Goal: Information Seeking & Learning: Learn about a topic

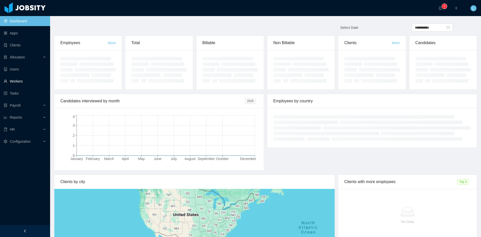
click at [20, 82] on link "Workers" at bounding box center [25, 81] width 42 height 10
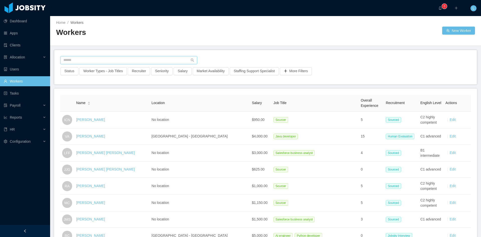
click at [95, 61] on input "text" at bounding box center [128, 60] width 137 height 8
click at [95, 60] on input "text" at bounding box center [128, 60] width 137 height 8
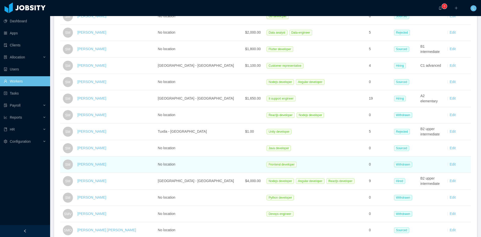
scroll to position [301, 0]
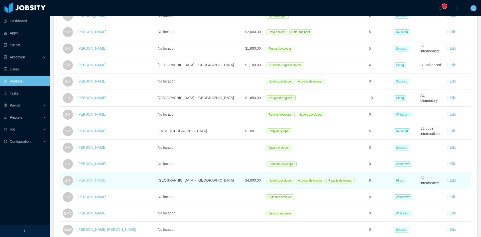
type input "********"
click at [101, 179] on link "Sergio Magluf" at bounding box center [91, 180] width 29 height 4
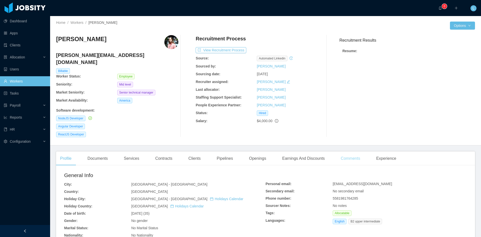
click at [354, 151] on div "Comments" at bounding box center [350, 158] width 27 height 14
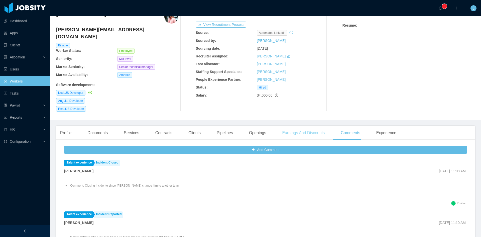
scroll to position [25, 0]
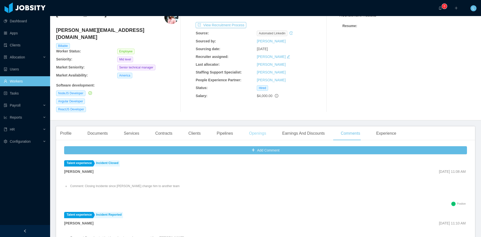
drag, startPoint x: 259, startPoint y: 127, endPoint x: 249, endPoint y: 127, distance: 10.5
click at [259, 127] on div "Openings" at bounding box center [257, 133] width 25 height 14
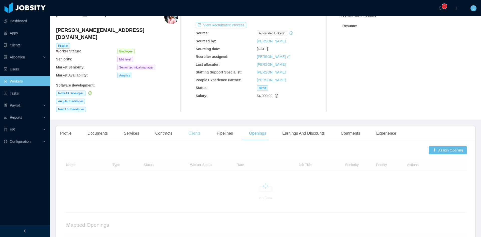
click at [188, 127] on div "Clients" at bounding box center [194, 133] width 20 height 14
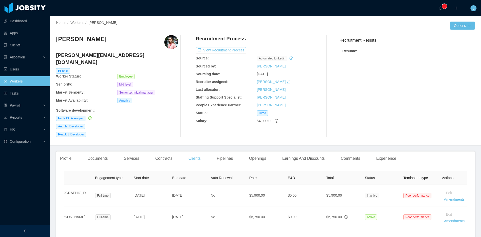
scroll to position [0, 102]
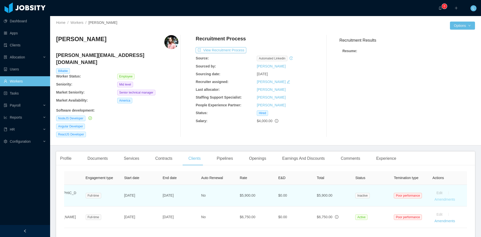
click at [442, 197] on link "Amendments" at bounding box center [445, 199] width 21 height 4
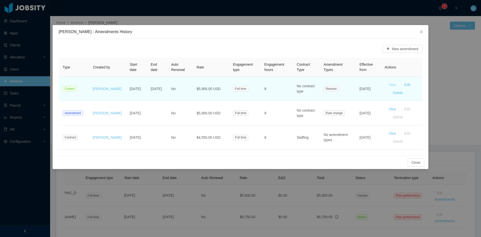
click at [395, 84] on button "View" at bounding box center [393, 85] width 16 height 8
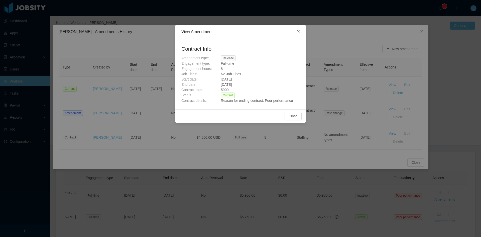
click at [298, 31] on icon "icon: close" at bounding box center [298, 31] width 3 height 3
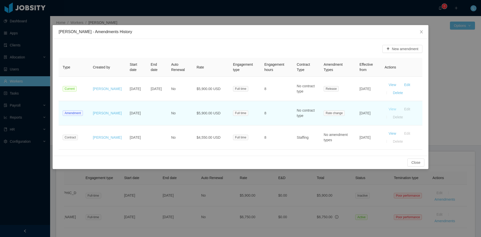
click at [395, 110] on button "View" at bounding box center [393, 109] width 16 height 8
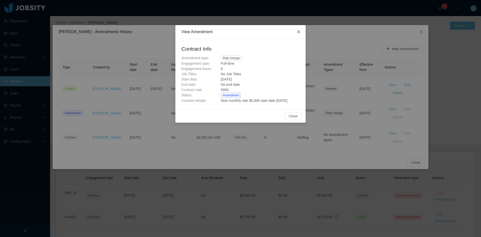
click at [299, 32] on icon "icon: close" at bounding box center [298, 31] width 3 height 3
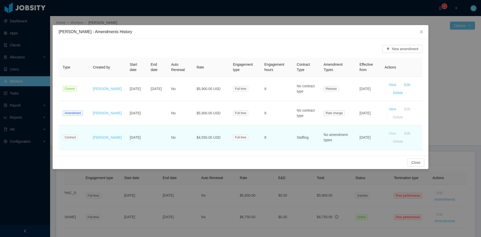
click at [389, 135] on button "View" at bounding box center [393, 133] width 16 height 8
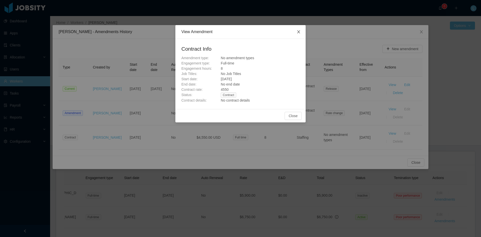
click at [300, 29] on span "Close" at bounding box center [299, 32] width 14 height 14
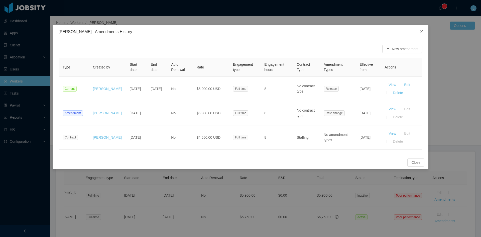
click at [419, 29] on span "Close" at bounding box center [422, 32] width 14 height 14
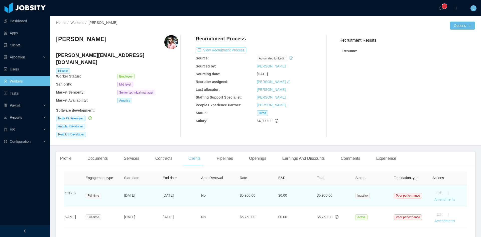
click at [449, 197] on link "Amendments" at bounding box center [445, 199] width 21 height 4
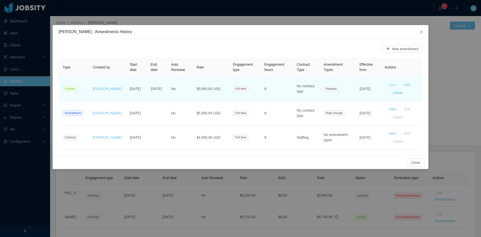
click at [396, 82] on button "View" at bounding box center [393, 85] width 16 height 8
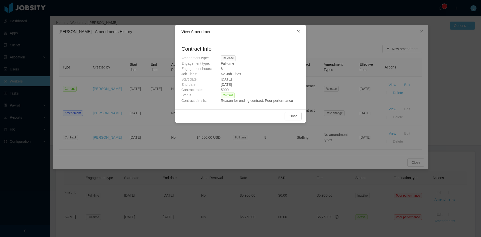
click at [297, 33] on span "Close" at bounding box center [299, 32] width 14 height 14
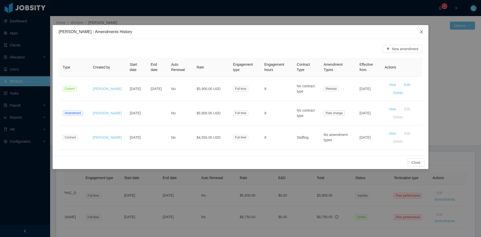
click at [420, 33] on icon "icon: close" at bounding box center [422, 32] width 4 height 4
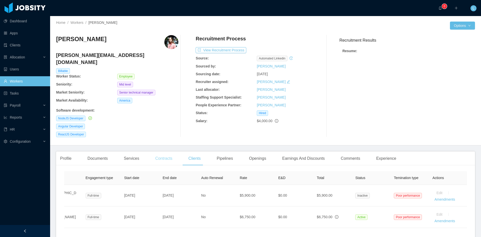
click at [162, 152] on div "Contracts" at bounding box center [163, 158] width 25 height 14
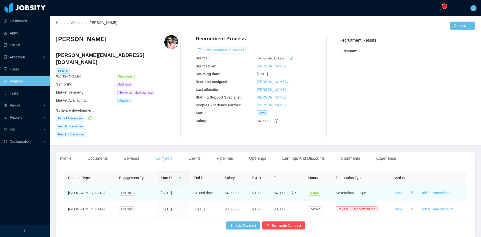
click at [396, 191] on link "View" at bounding box center [399, 193] width 8 height 4
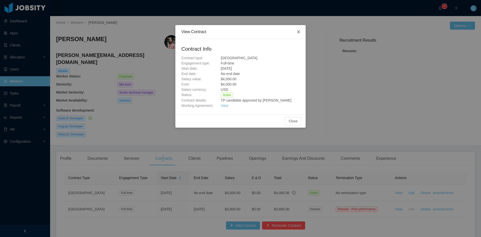
click at [300, 32] on icon "icon: close" at bounding box center [299, 32] width 4 height 4
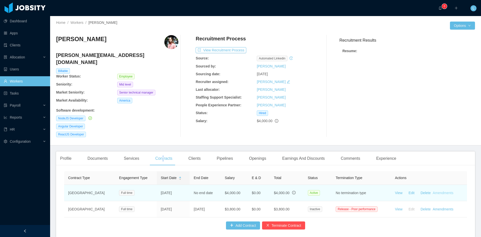
click at [438, 191] on link "Amendments" at bounding box center [443, 193] width 21 height 4
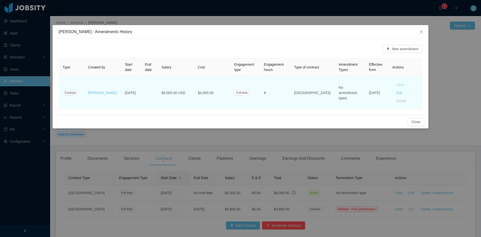
click at [393, 83] on button "View" at bounding box center [401, 85] width 16 height 8
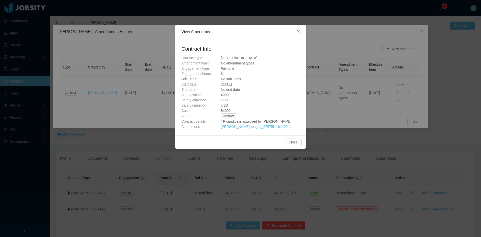
click at [297, 31] on span "Close" at bounding box center [299, 32] width 14 height 14
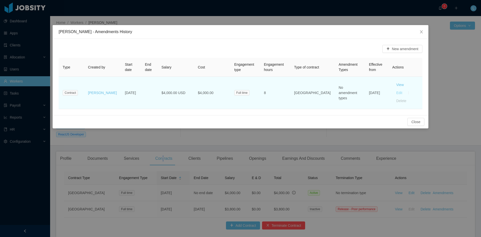
click at [406, 89] on button "Edit" at bounding box center [400, 93] width 14 height 8
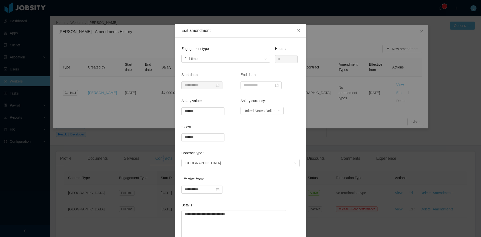
scroll to position [0, 0]
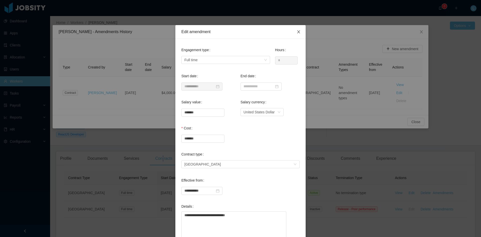
click at [298, 34] on icon "icon: close" at bounding box center [299, 32] width 4 height 4
type input "**********"
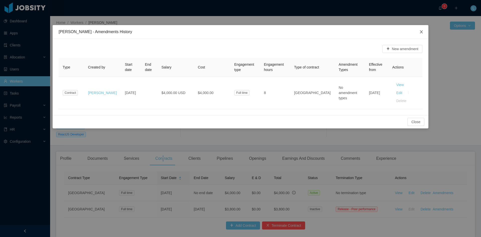
click at [422, 29] on span "Close" at bounding box center [422, 32] width 14 height 14
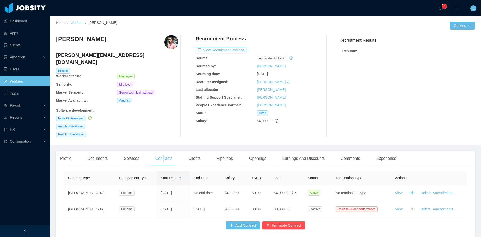
click at [77, 21] on link "Workers" at bounding box center [76, 23] width 13 height 4
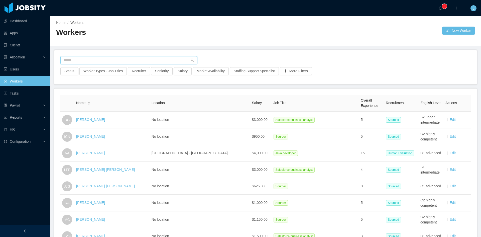
click at [108, 62] on input "text" at bounding box center [128, 60] width 137 height 8
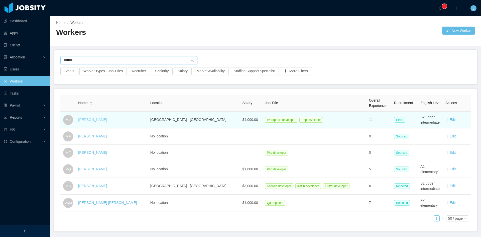
type input "******"
click at [100, 120] on link "Melqui Vunge" at bounding box center [92, 120] width 29 height 4
